Goal: Information Seeking & Learning: Understand process/instructions

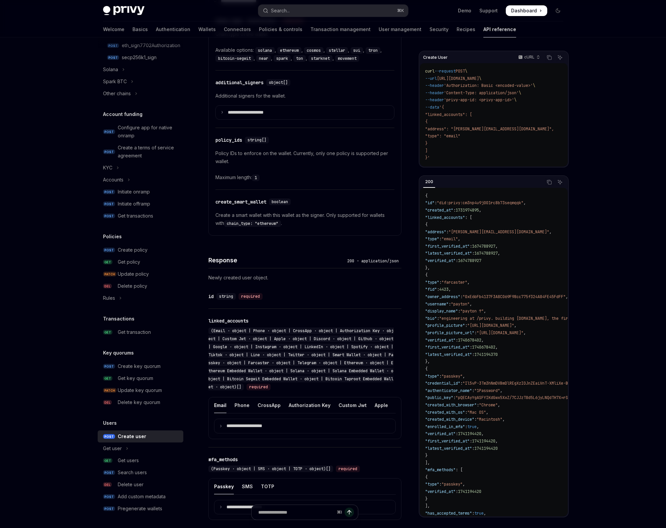
click at [434, 203] on span ""id"" at bounding box center [429, 202] width 9 height 5
copy span "id"
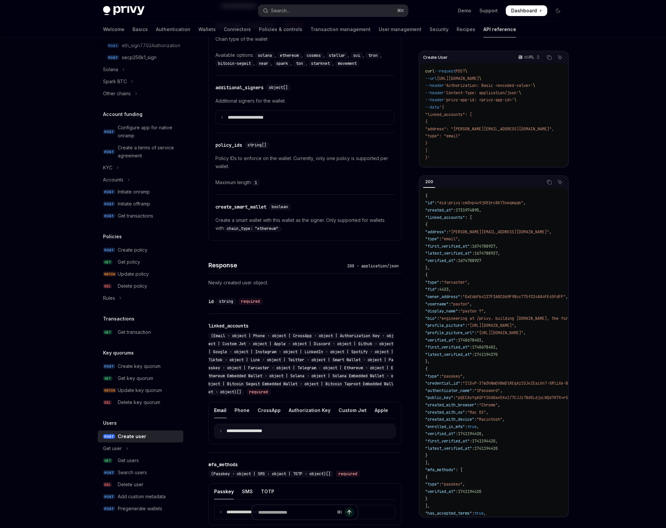
click at [243, 434] on p "**********" at bounding box center [249, 431] width 46 height 6
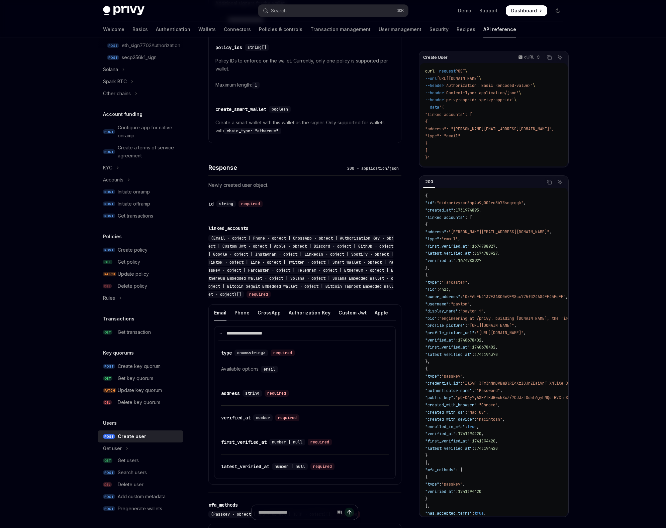
type textarea "*"
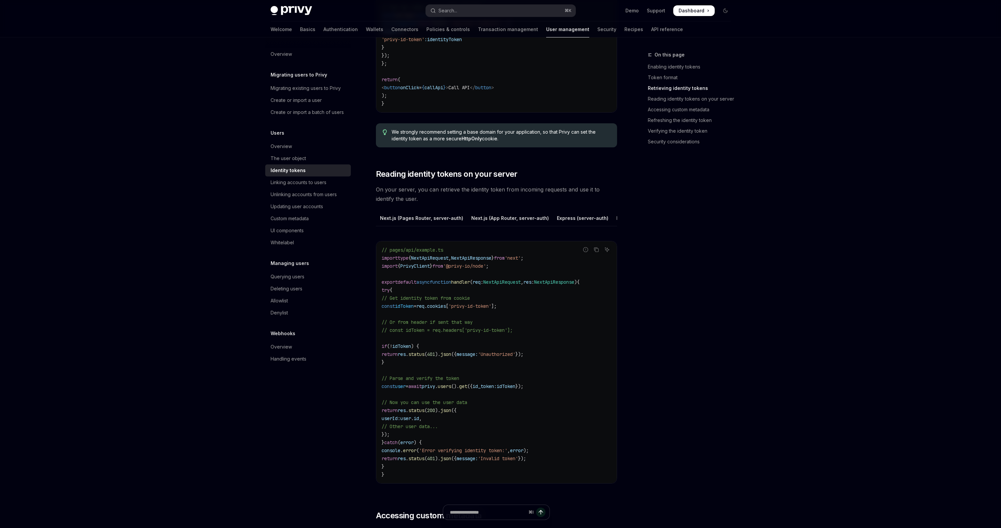
scroll to position [0, 141]
click at [614, 221] on div "Python" at bounding box center [622, 218] width 16 height 16
type textarea "*"
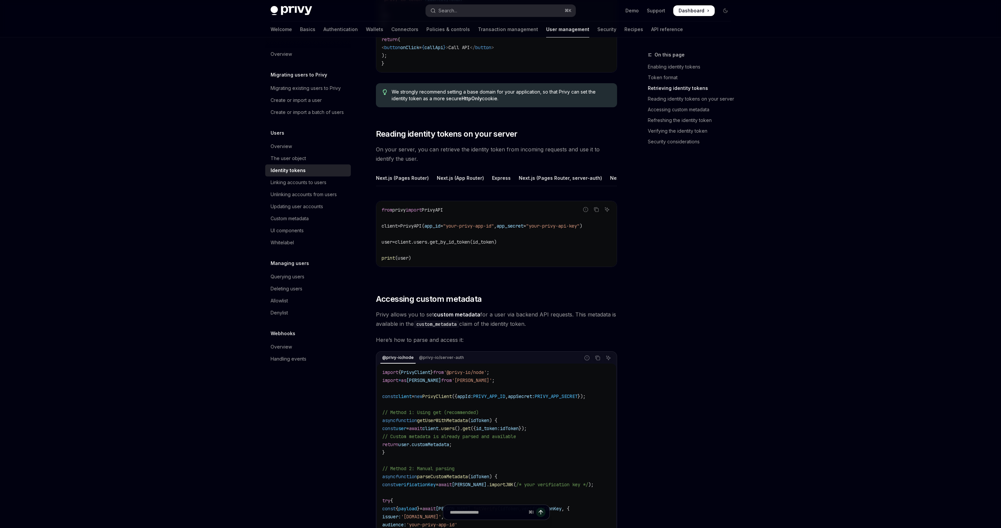
scroll to position [832, 0]
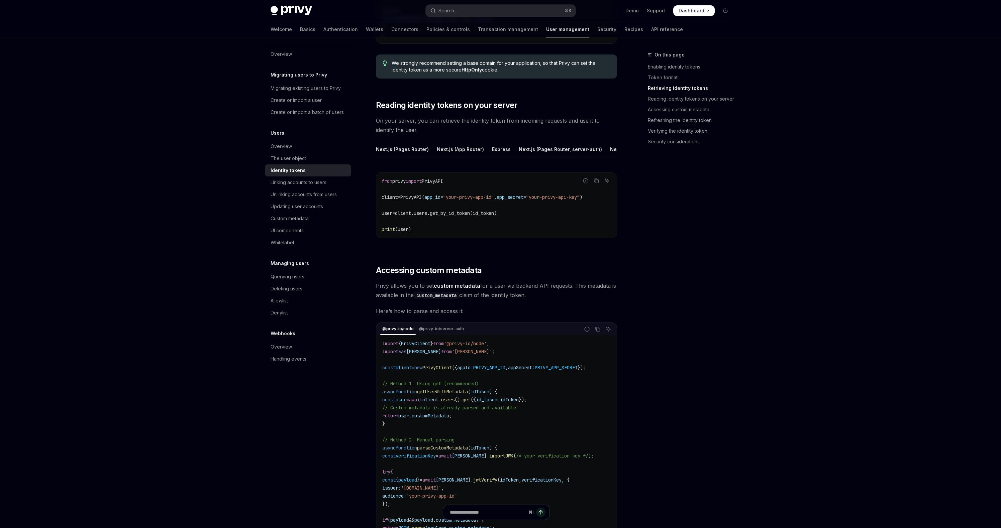
click at [497, 216] on span "client.users.get_by_id_token(id_token)" at bounding box center [446, 213] width 102 height 6
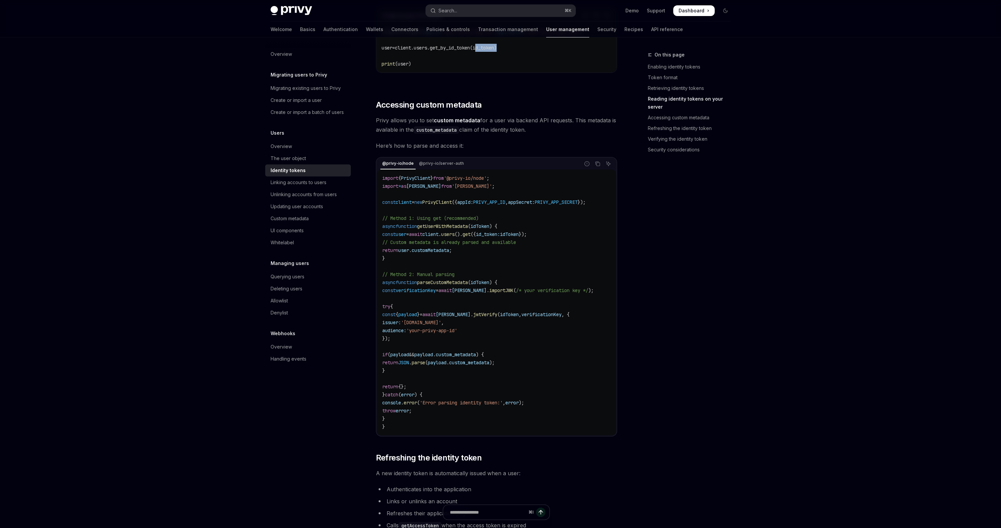
scroll to position [998, 0]
click at [448, 169] on div "@privy-io/node @privy-io/server-auth" at bounding box center [478, 163] width 203 height 11
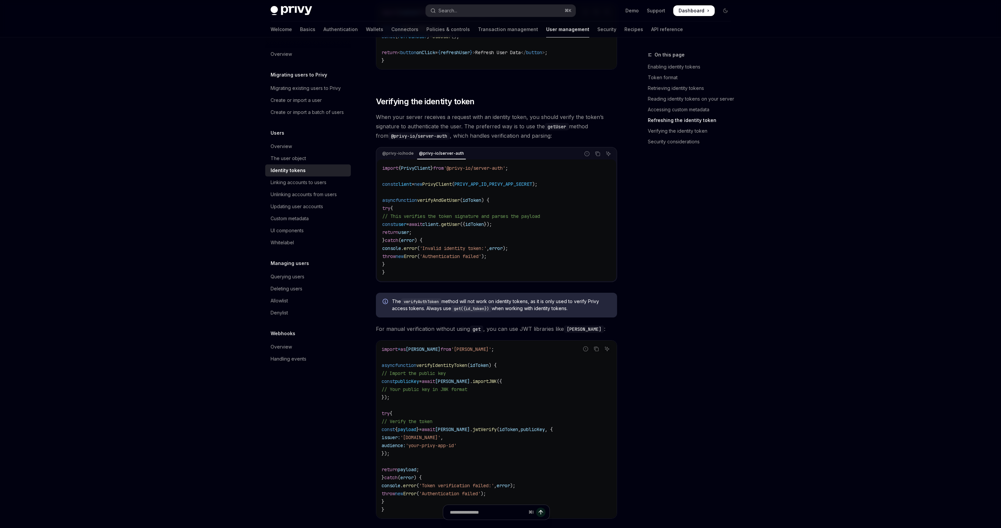
scroll to position [1814, 0]
